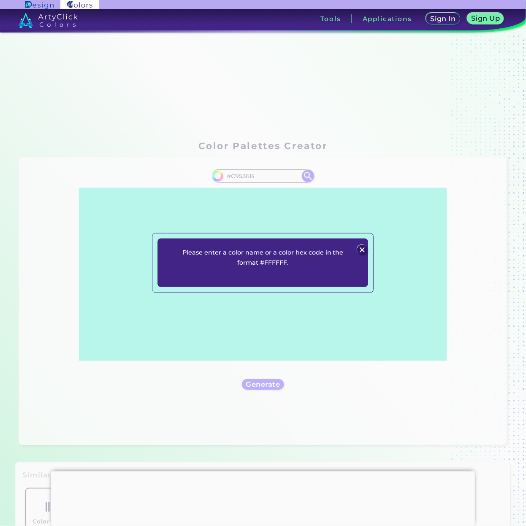
type input "#C9536B"
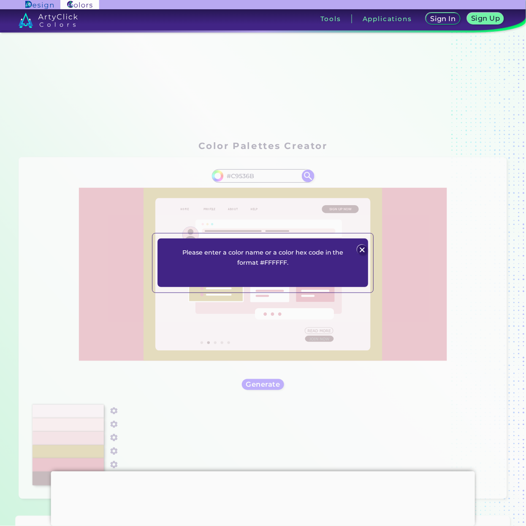
click at [358, 247] on img at bounding box center [363, 250] width 10 height 10
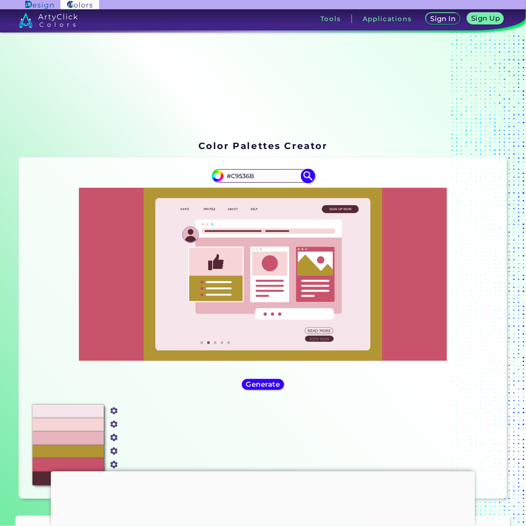
click at [301, 177] on img at bounding box center [308, 175] width 15 height 15
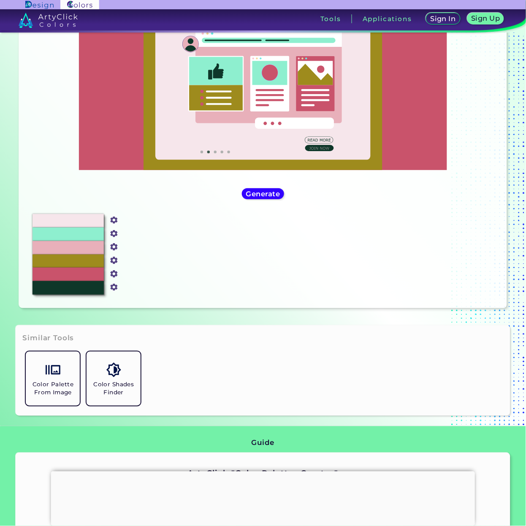
scroll to position [127, 0]
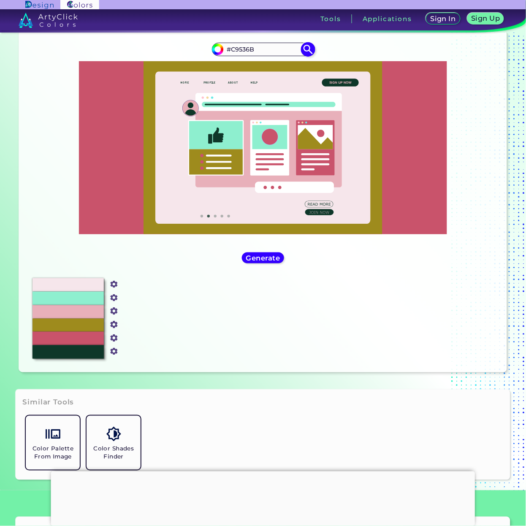
click at [305, 46] on img at bounding box center [308, 49] width 15 height 15
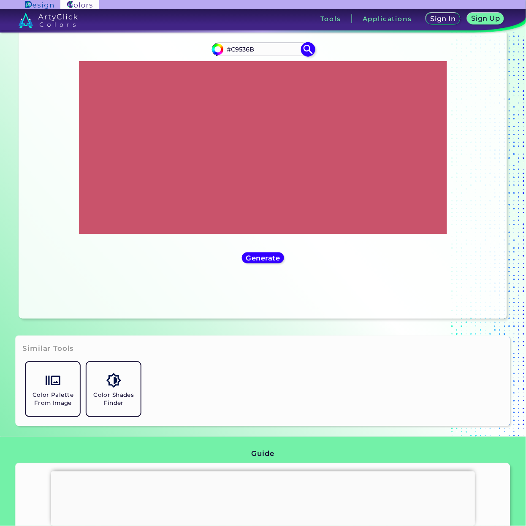
type input "#c9536b"
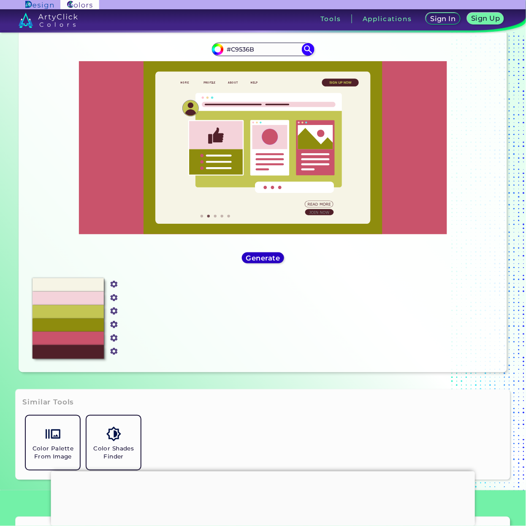
click at [269, 258] on h5 "Generate" at bounding box center [262, 258] width 31 height 6
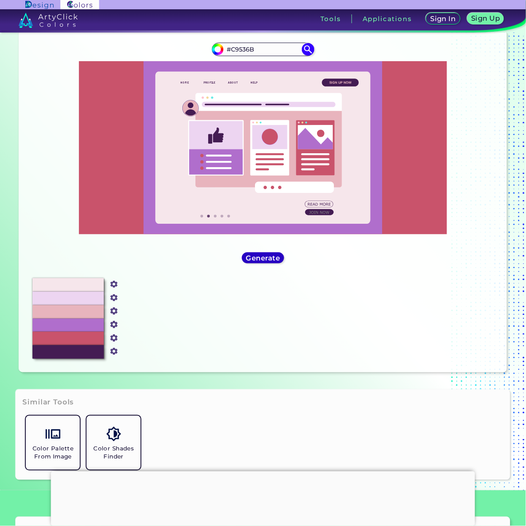
click at [269, 258] on h5 "Generate" at bounding box center [262, 258] width 31 height 6
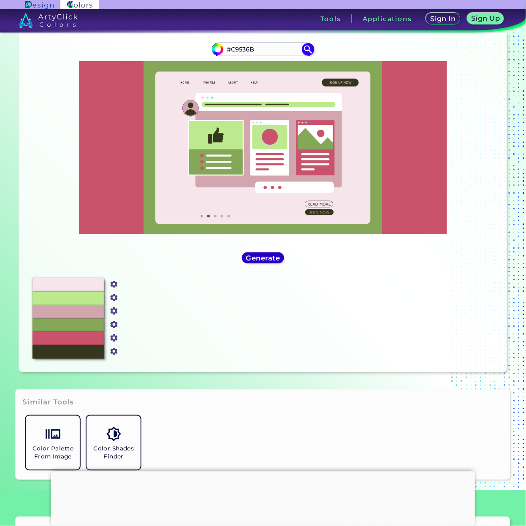
click at [269, 258] on h5 "Generate" at bounding box center [263, 258] width 31 height 6
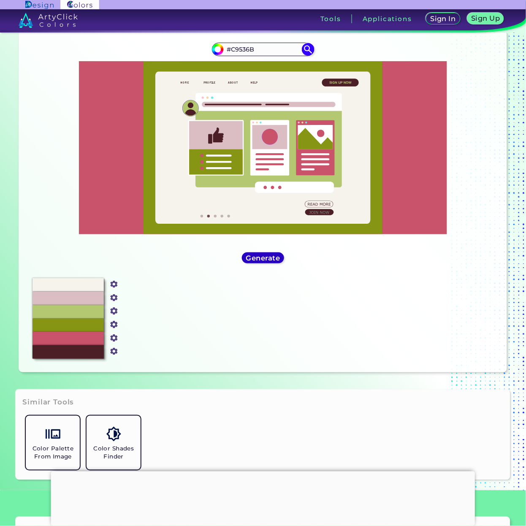
click at [256, 255] on h5 "Generate" at bounding box center [262, 258] width 31 height 6
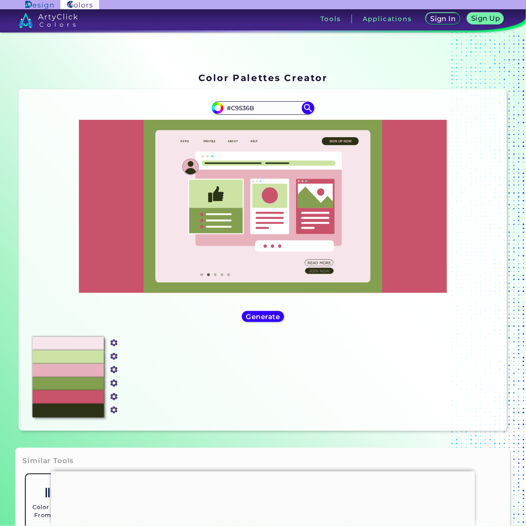
scroll to position [0, 0]
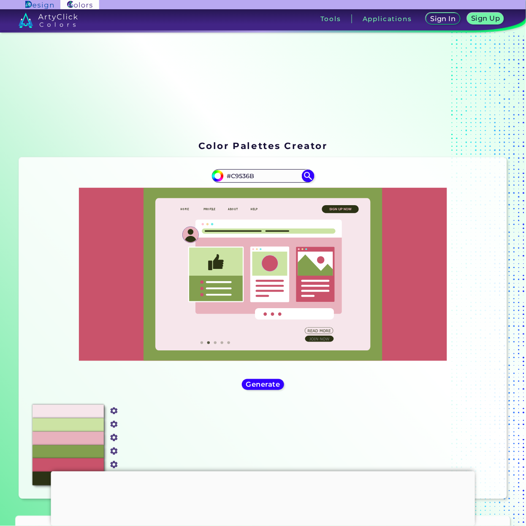
drag, startPoint x: 288, startPoint y: 175, endPoint x: 199, endPoint y: 178, distance: 88.7
click at [199, 178] on div "#c9536b #C9536B" at bounding box center [263, 281] width 474 height 234
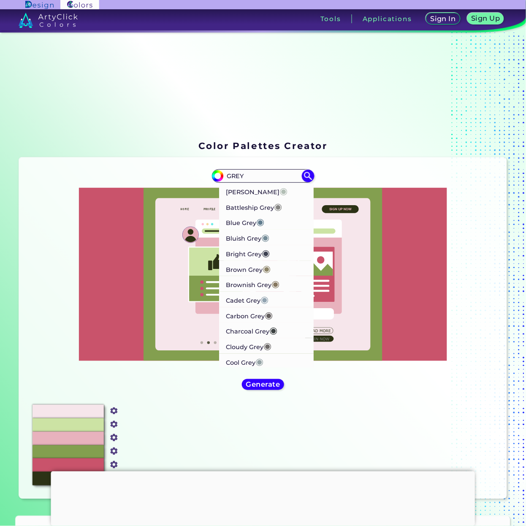
type input "GREY"
type input "#000000"
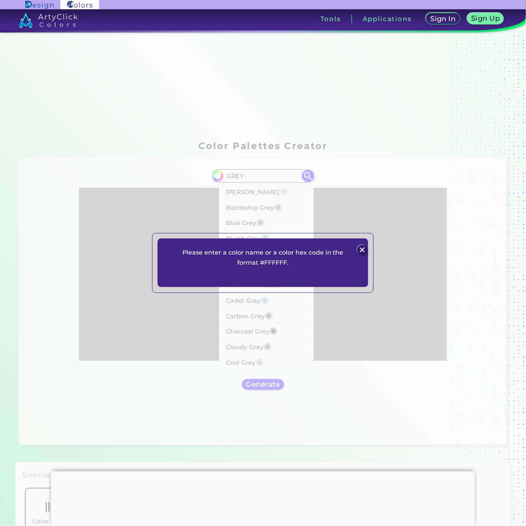
click at [358, 245] on img at bounding box center [363, 250] width 10 height 10
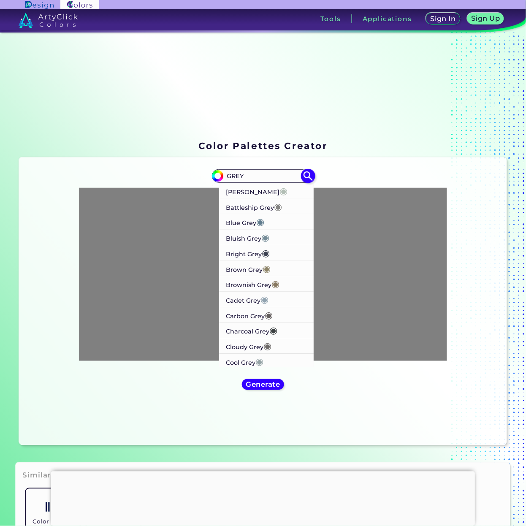
drag, startPoint x: 259, startPoint y: 173, endPoint x: 269, endPoint y: 179, distance: 11.5
click at [225, 174] on input "GREY" at bounding box center [263, 175] width 79 height 11
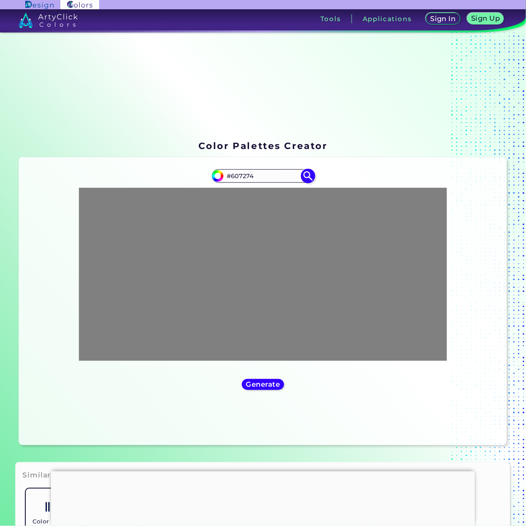
type input "#607274"
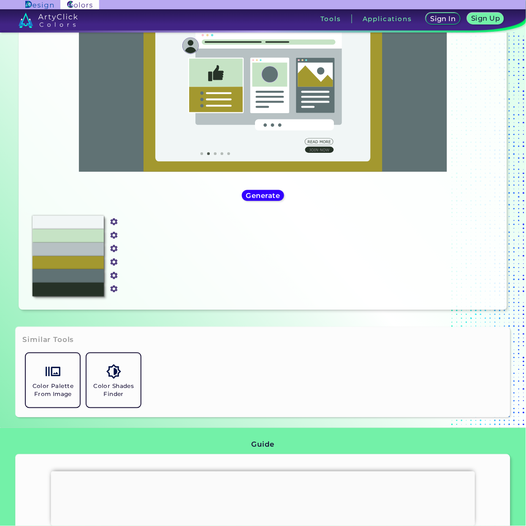
scroll to position [190, 0]
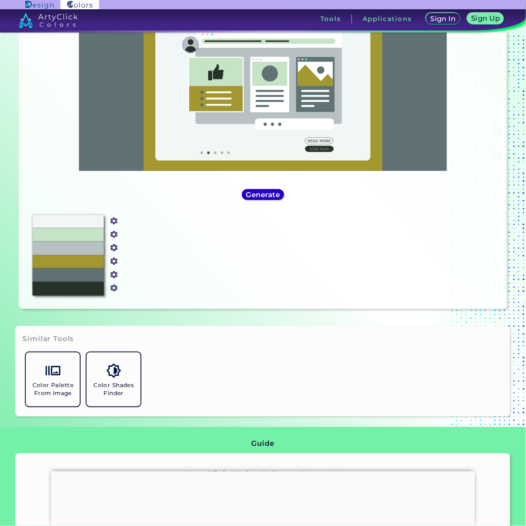
click at [253, 193] on h5 "Generate" at bounding box center [262, 195] width 31 height 6
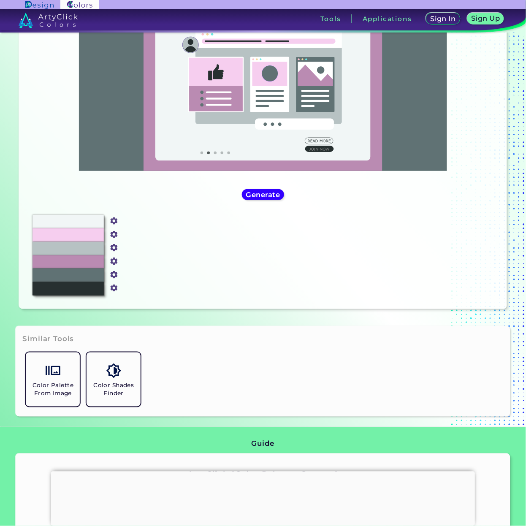
click at [262, 203] on div "#607274 #607274" at bounding box center [263, 91] width 474 height 234
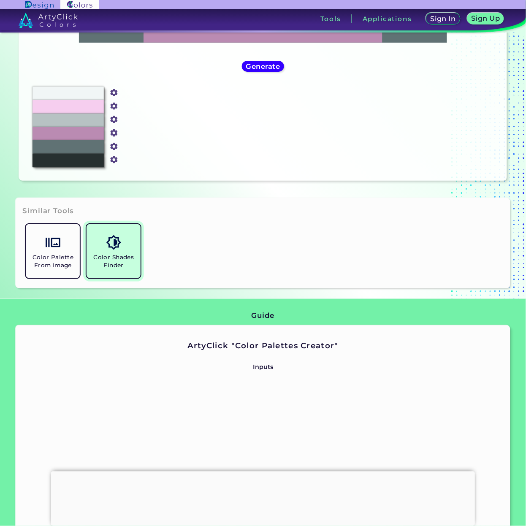
scroll to position [317, 0]
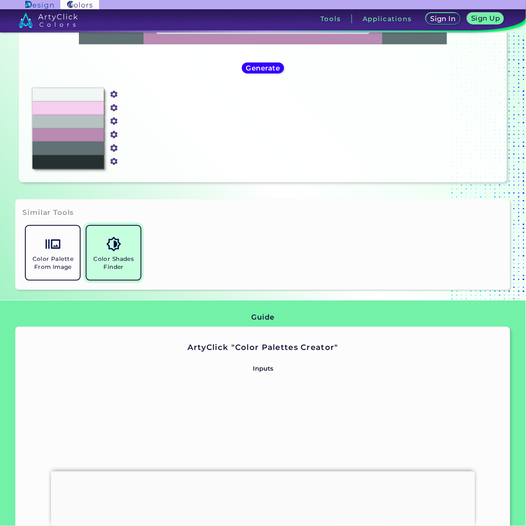
click at [100, 248] on link "Color Shades Finder" at bounding box center [113, 253] width 61 height 61
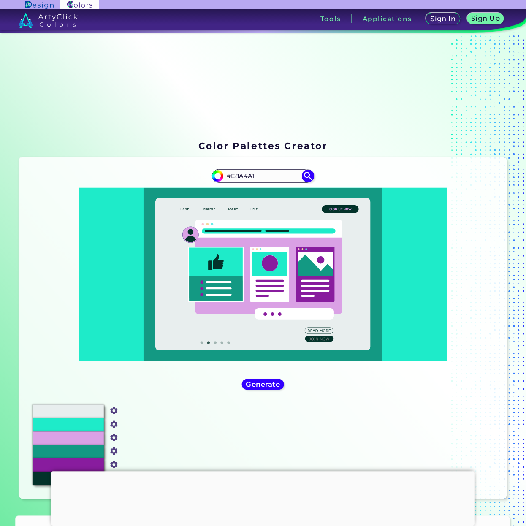
type input "#E8A4A1"
type input "#e8a4a1"
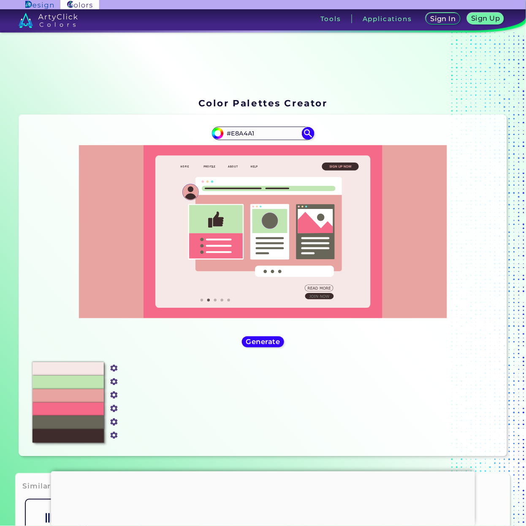
scroll to position [63, 0]
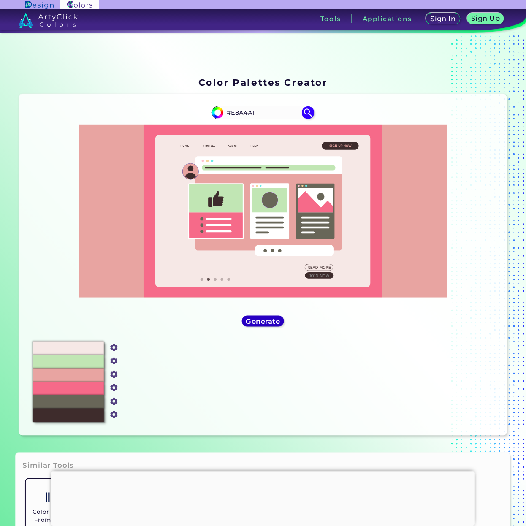
click at [269, 319] on h5 "Generate" at bounding box center [262, 321] width 31 height 6
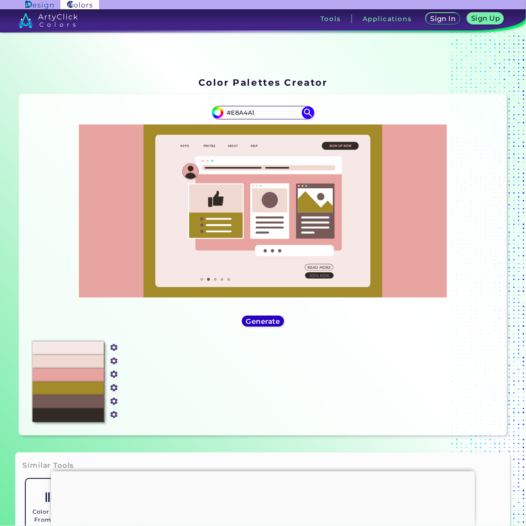
click at [269, 319] on h5 "Generate" at bounding box center [262, 321] width 31 height 6
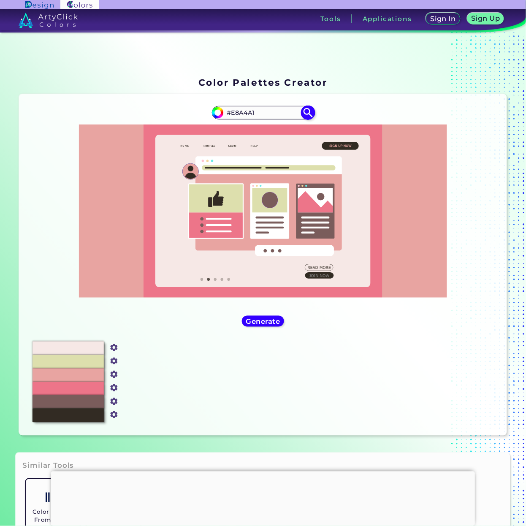
drag, startPoint x: 266, startPoint y: 110, endPoint x: 231, endPoint y: 114, distance: 35.7
click at [231, 114] on input "#E8A4A1" at bounding box center [263, 112] width 79 height 11
paste input "#f7f4e5"
type input "##f7f4e5"
type input "#000000"
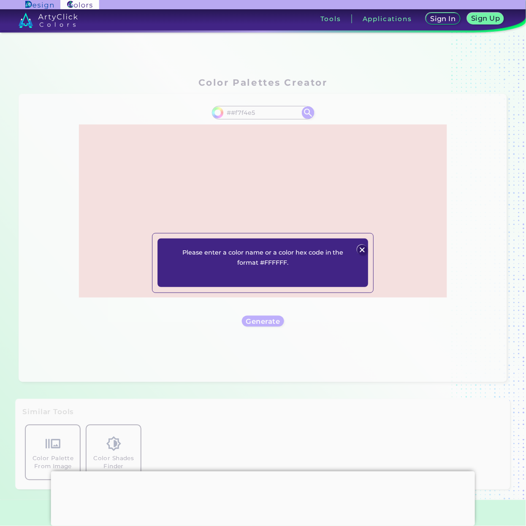
click at [358, 248] on img at bounding box center [363, 250] width 10 height 10
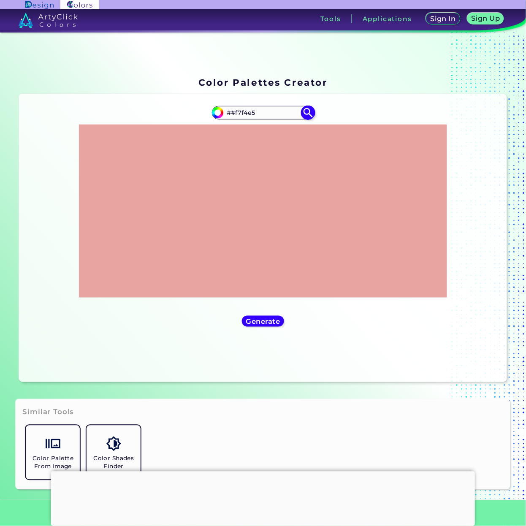
drag, startPoint x: 222, startPoint y: 109, endPoint x: 236, endPoint y: 112, distance: 13.9
click at [224, 109] on input "##f7f4e5" at bounding box center [263, 112] width 79 height 11
type input "#f7f4e5"
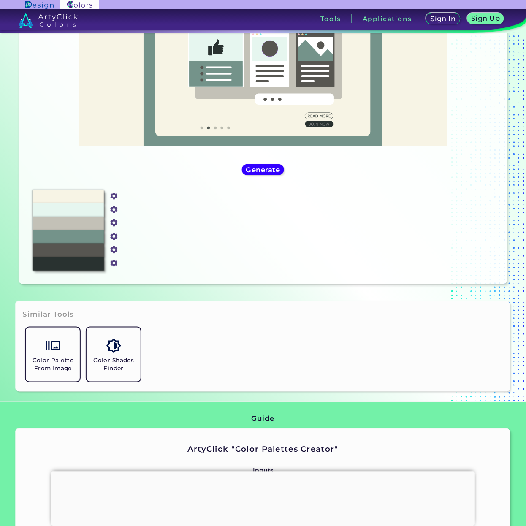
scroll to position [127, 0]
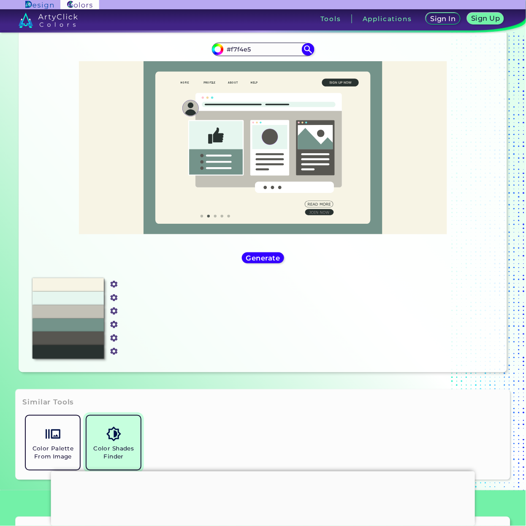
click at [134, 444] on link "Color Shades Finder" at bounding box center [113, 443] width 61 height 61
